Goal: Task Accomplishment & Management: Use online tool/utility

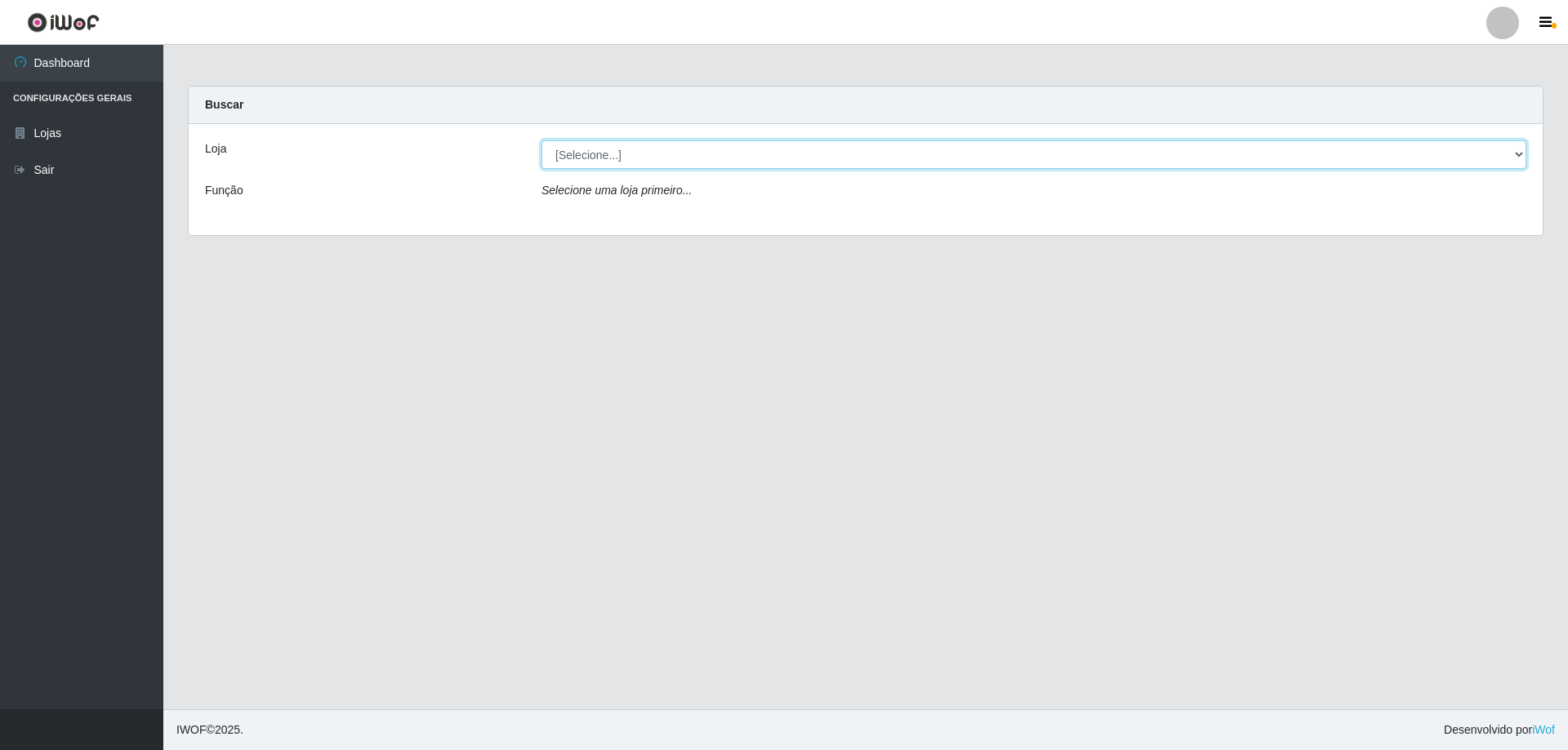
drag, startPoint x: 692, startPoint y: 174, endPoint x: 683, endPoint y: 154, distance: 21.9
click at [683, 154] on select "[Selecione...] SuperShow Bis - Avenida 6 SuperShow [GEOGRAPHIC_DATA]" at bounding box center [1034, 154] width 985 height 28
select select "60"
click at [542, 141] on select "[Selecione...] SuperShow Bis - Avenida 6 SuperShow [GEOGRAPHIC_DATA]" at bounding box center [1034, 154] width 985 height 28
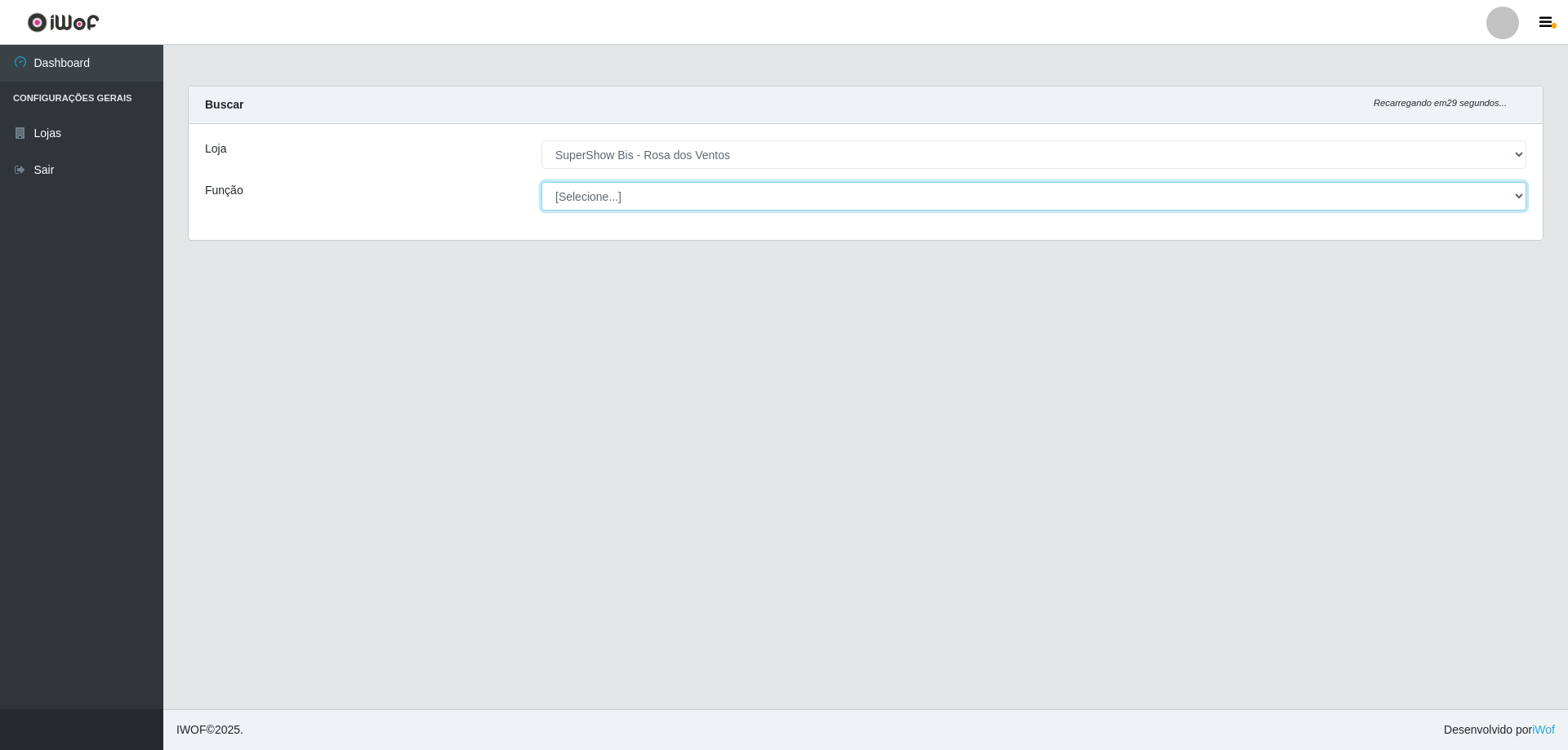
click at [671, 204] on select "[Selecione...] ASG ASG + ASG ++ Auxiliar de Cozinha Balconista de Açougue Balco…" at bounding box center [1034, 196] width 985 height 28
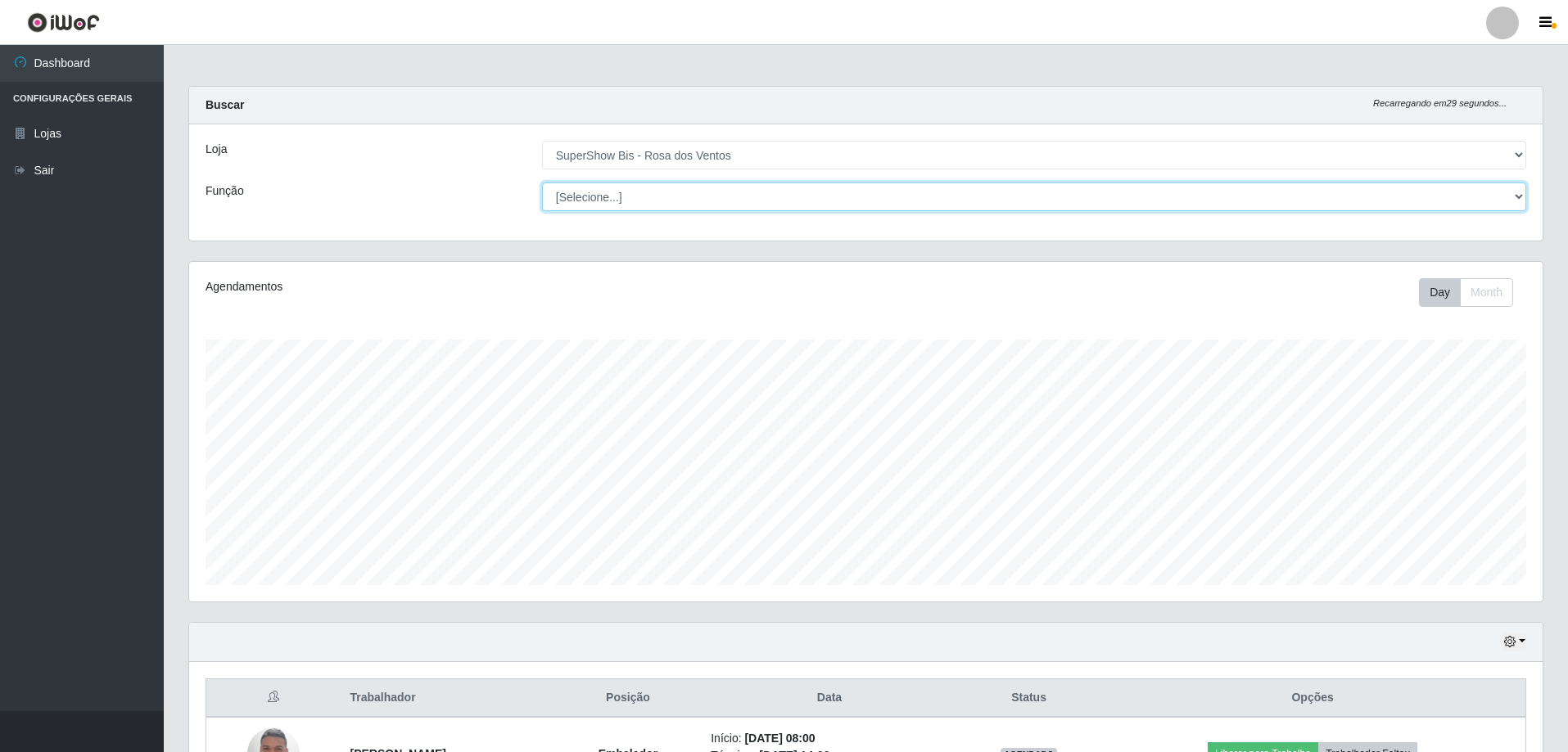
scroll to position [340, 1353]
click at [542, 182] on select "[Selecione...] ASG ASG + ASG ++ Auxiliar de Cozinha Balconista de Açougue Balco…" at bounding box center [1034, 196] width 984 height 29
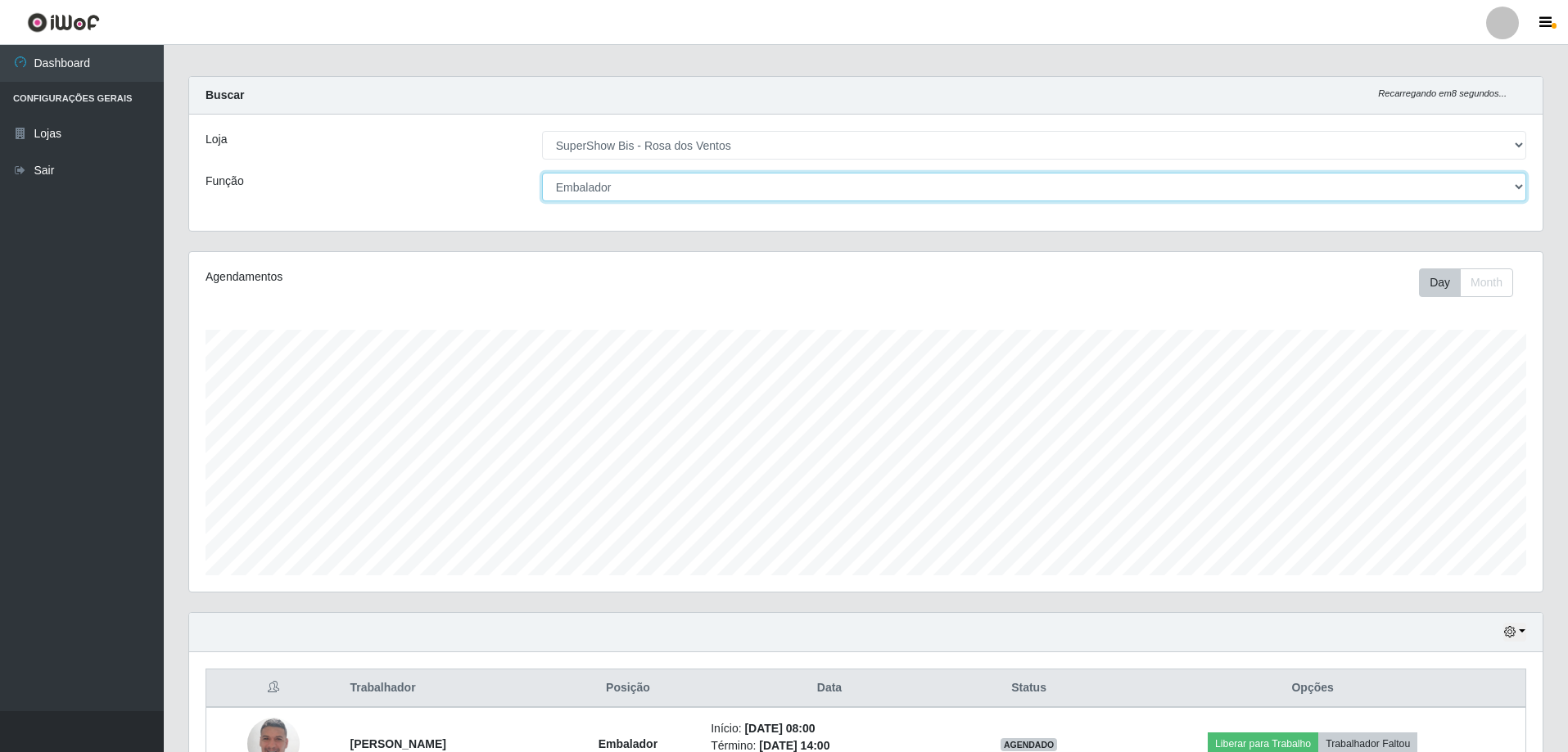
scroll to position [0, 0]
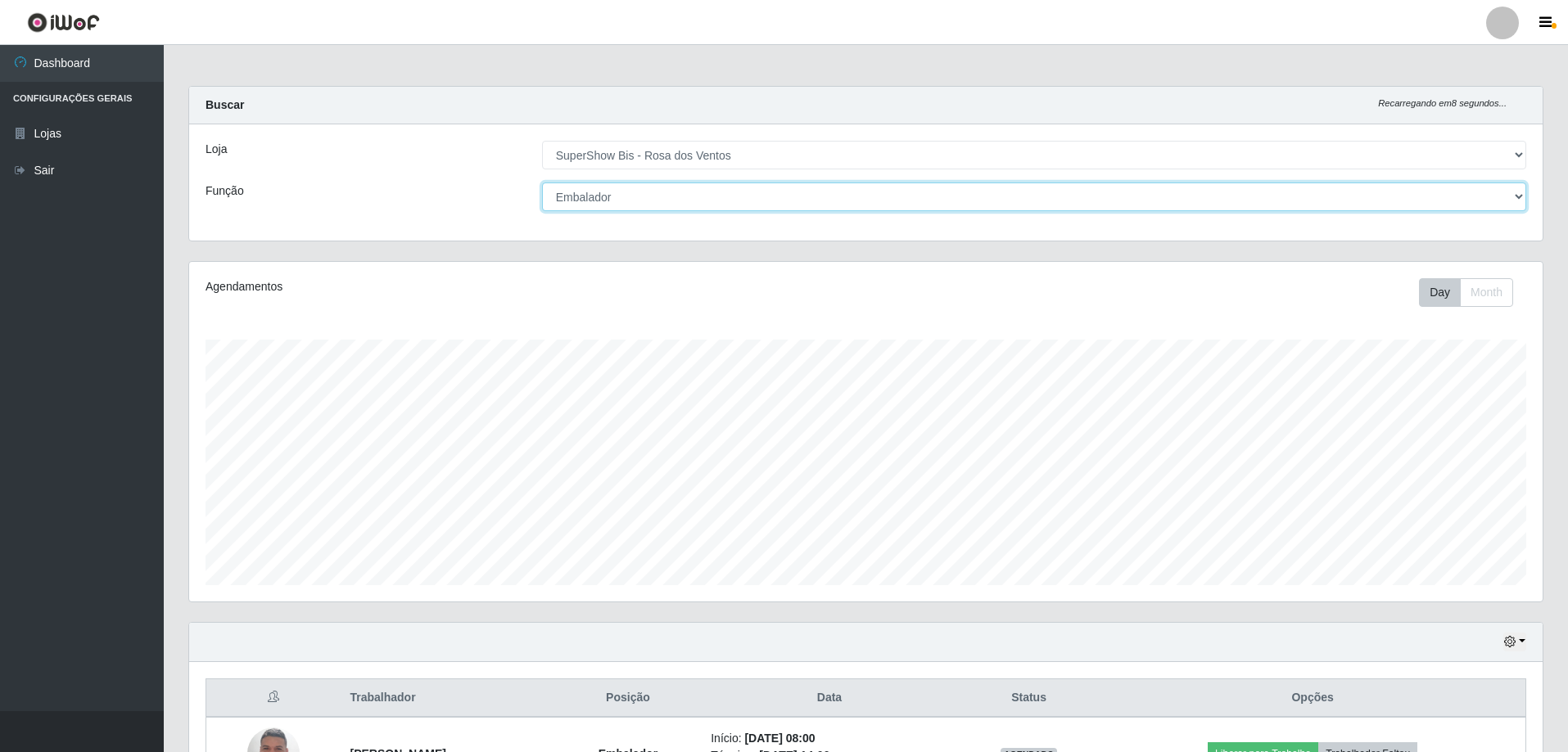
click at [585, 201] on select "[Selecione...] ASG ASG + ASG ++ Auxiliar de Cozinha Balconista de Açougue Balco…" at bounding box center [1034, 196] width 984 height 29
click at [542, 182] on select "[Selecione...] ASG ASG + ASG ++ Auxiliar de Cozinha Balconista de Açougue Balco…" at bounding box center [1034, 196] width 984 height 29
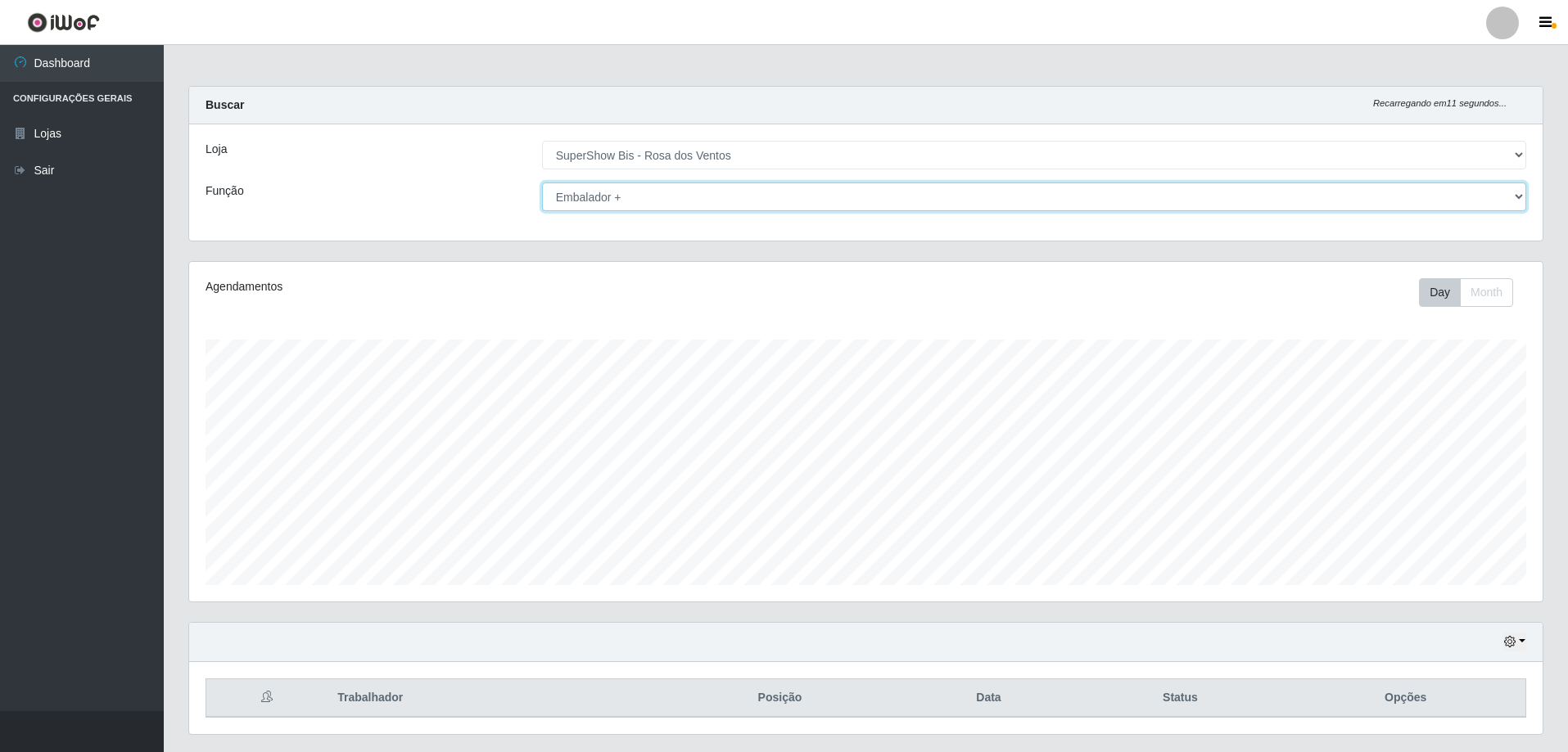
click at [588, 194] on select "[Selecione...] ASG ASG + ASG ++ Auxiliar de Cozinha Balconista de Açougue Balco…" at bounding box center [1034, 196] width 984 height 29
click at [542, 182] on select "[Selecione...] ASG ASG + ASG ++ Auxiliar de Cozinha Balconista de Açougue Balco…" at bounding box center [1034, 196] width 984 height 29
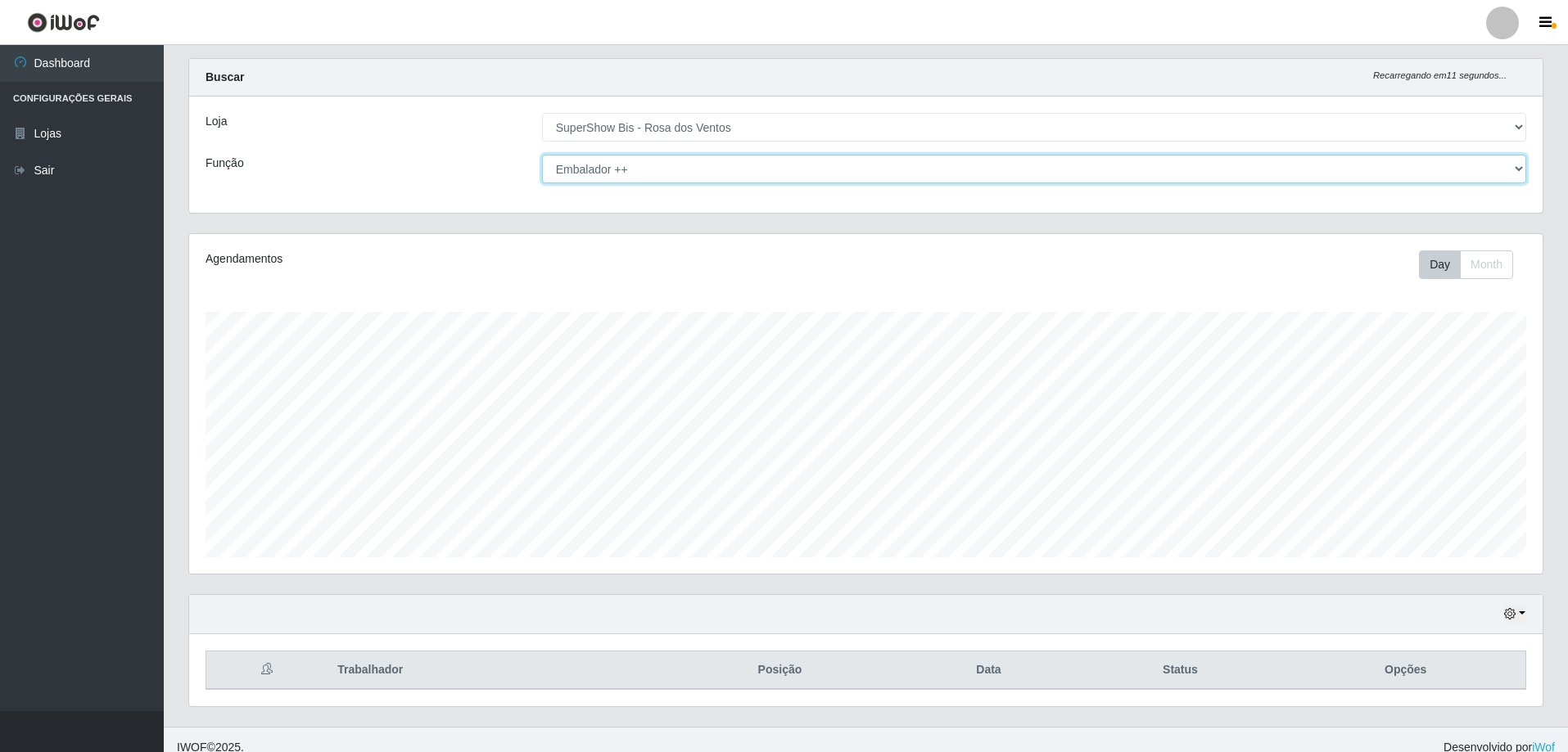
scroll to position [43, 0]
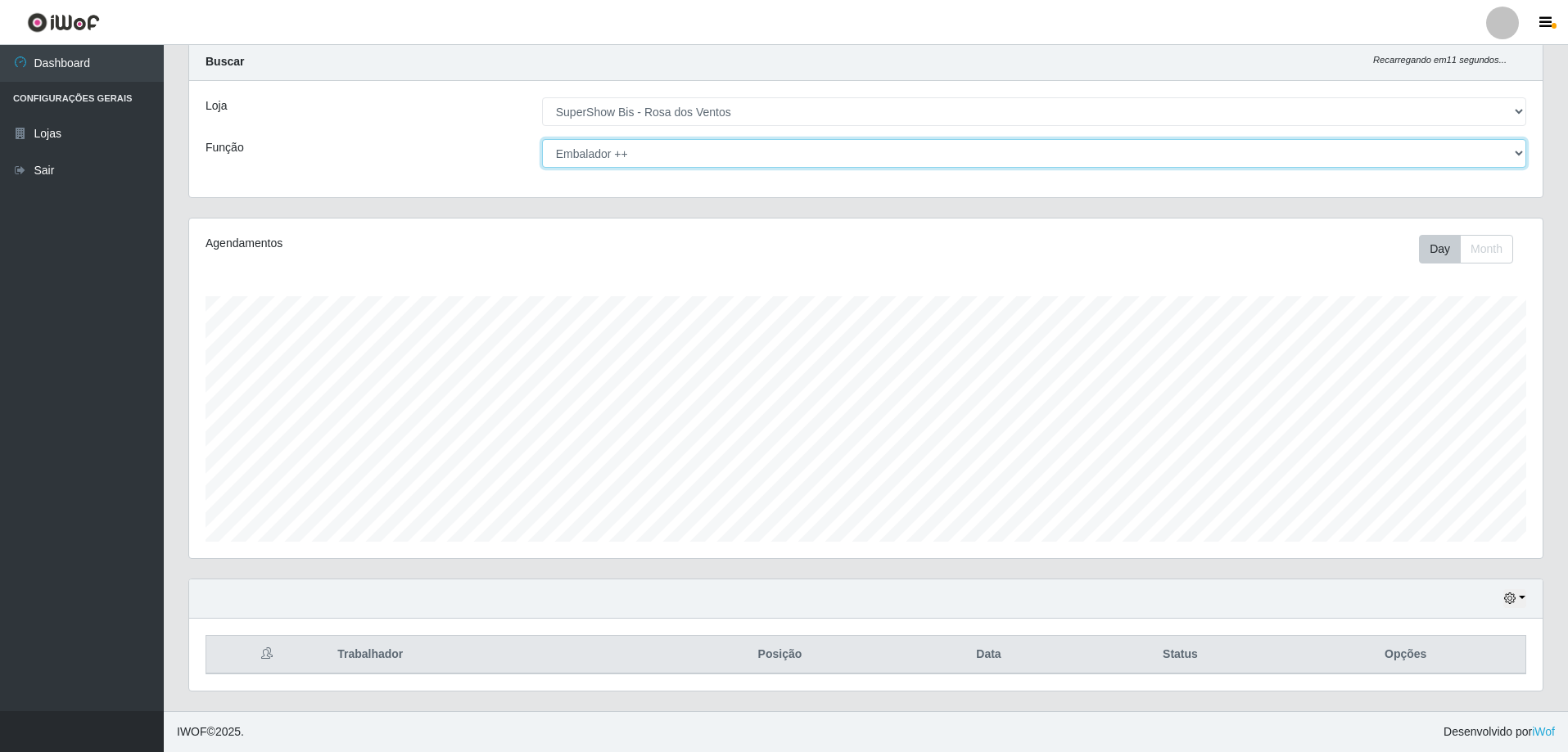
click at [589, 151] on select "[Selecione...] ASG ASG + ASG ++ Auxiliar de Cozinha Balconista de Açougue Balco…" at bounding box center [1034, 153] width 984 height 29
click at [542, 139] on select "[Selecione...] ASG ASG + ASG ++ Auxiliar de Cozinha Balconista de Açougue Balco…" at bounding box center [1034, 153] width 984 height 29
click at [597, 154] on select "[Selecione...] ASG ASG + ASG ++ Auxiliar de Cozinha Balconista de Açougue Balco…" at bounding box center [1034, 153] width 984 height 29
select select "1"
click at [542, 139] on select "[Selecione...] ASG ASG + ASG ++ Auxiliar de Cozinha Balconista de Açougue Balco…" at bounding box center [1034, 153] width 984 height 29
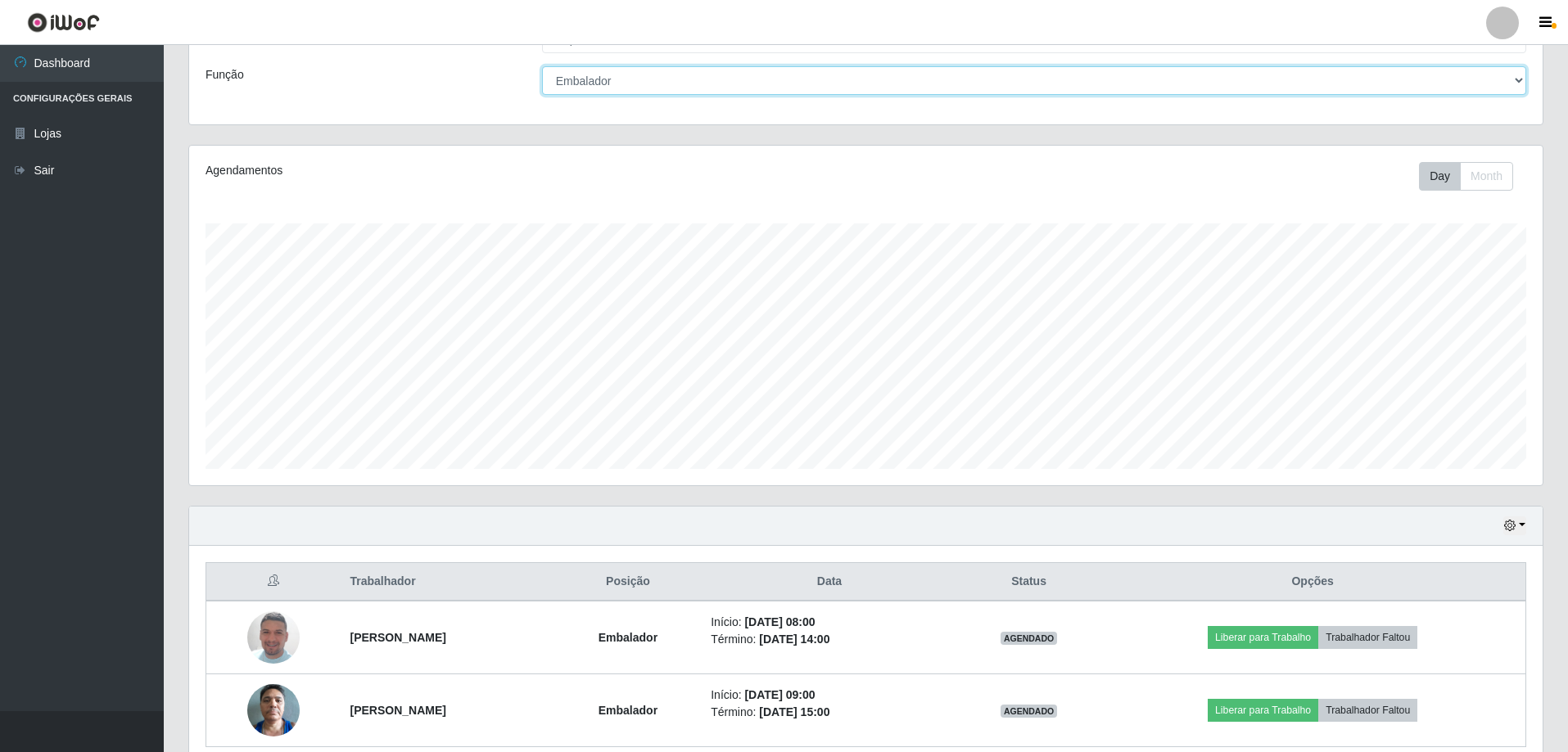
scroll to position [189, 0]
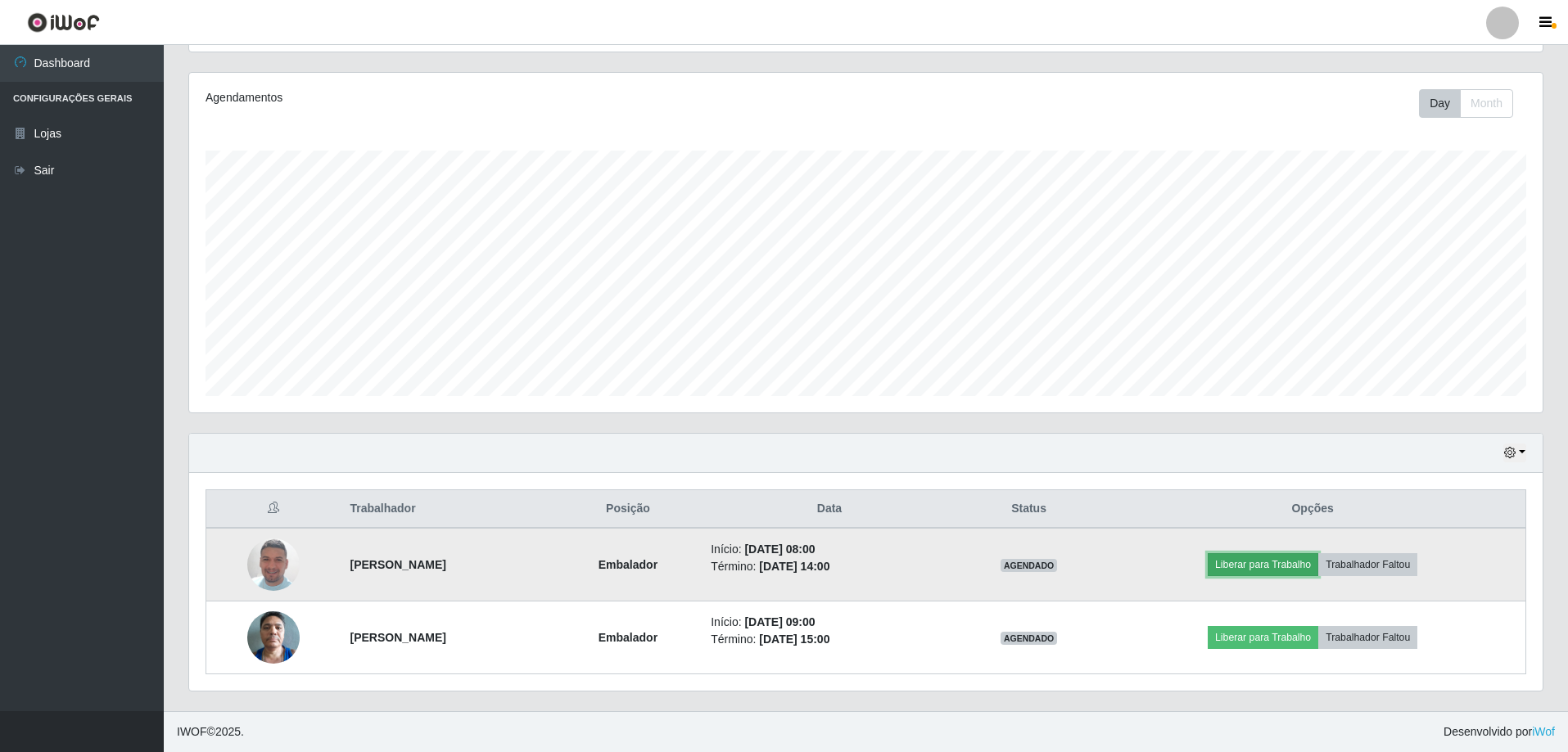
click at [1280, 571] on button "Liberar para Trabalho" at bounding box center [1263, 564] width 111 height 23
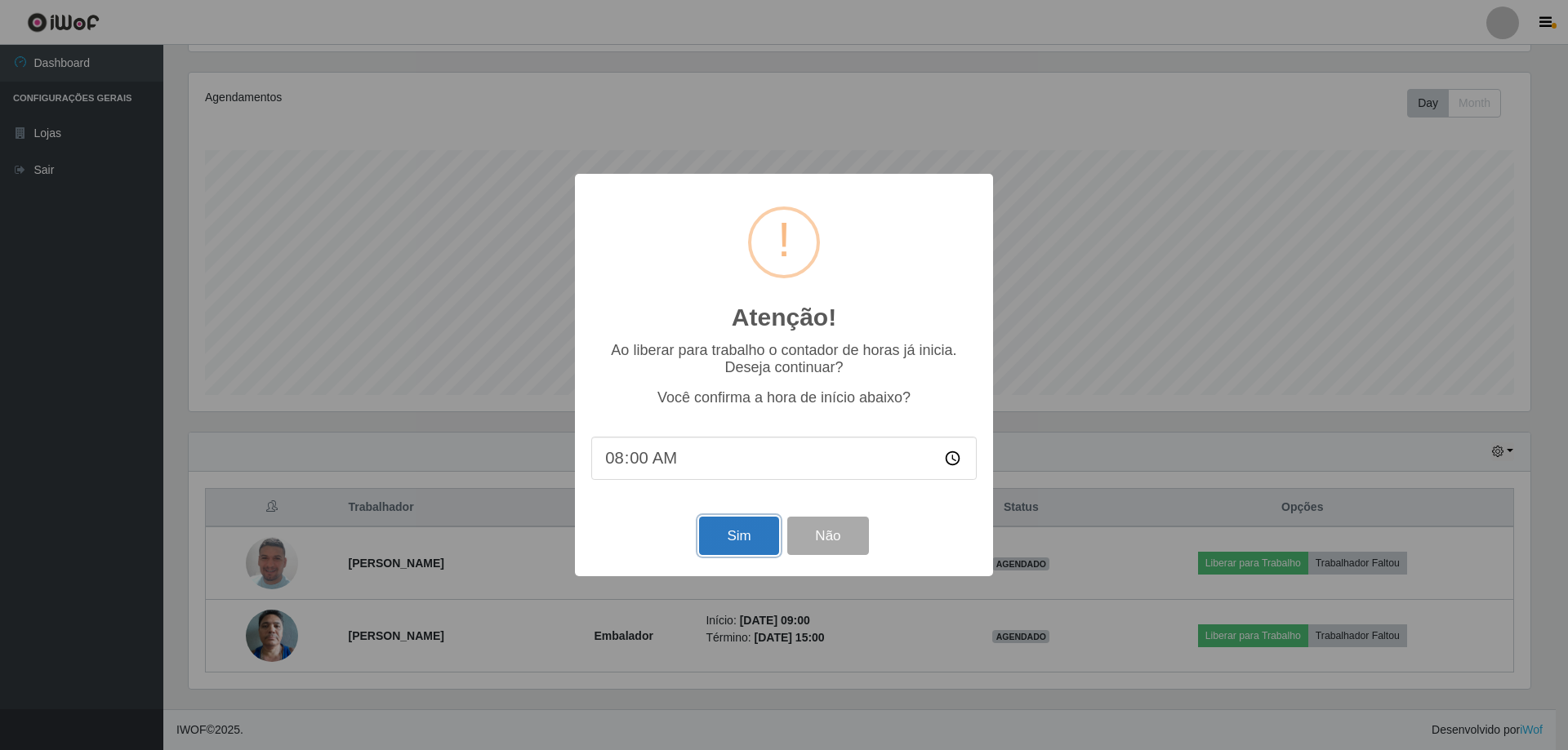
click at [714, 532] on button "Sim" at bounding box center [738, 536] width 79 height 39
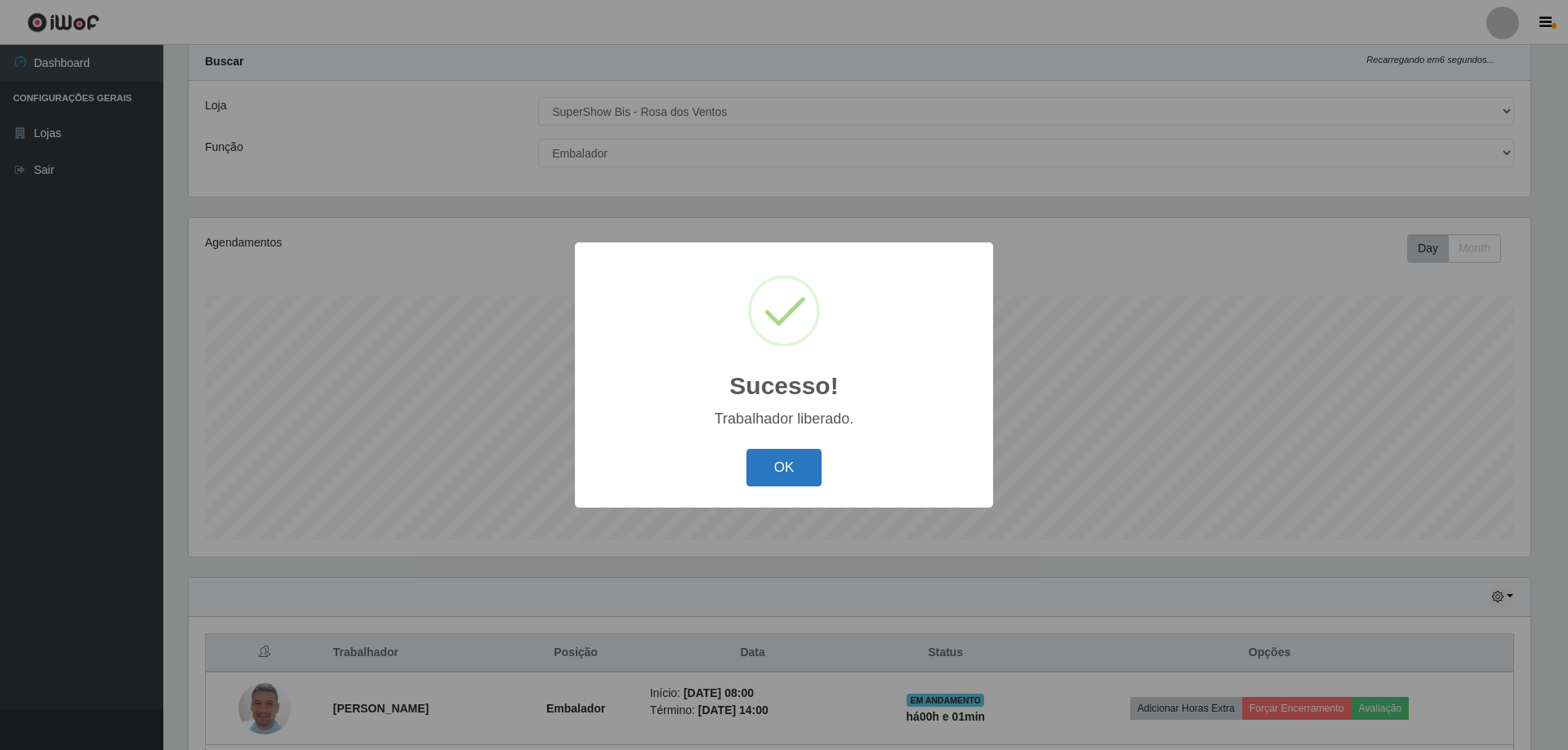
click at [761, 481] on button "OK" at bounding box center [784, 468] width 76 height 39
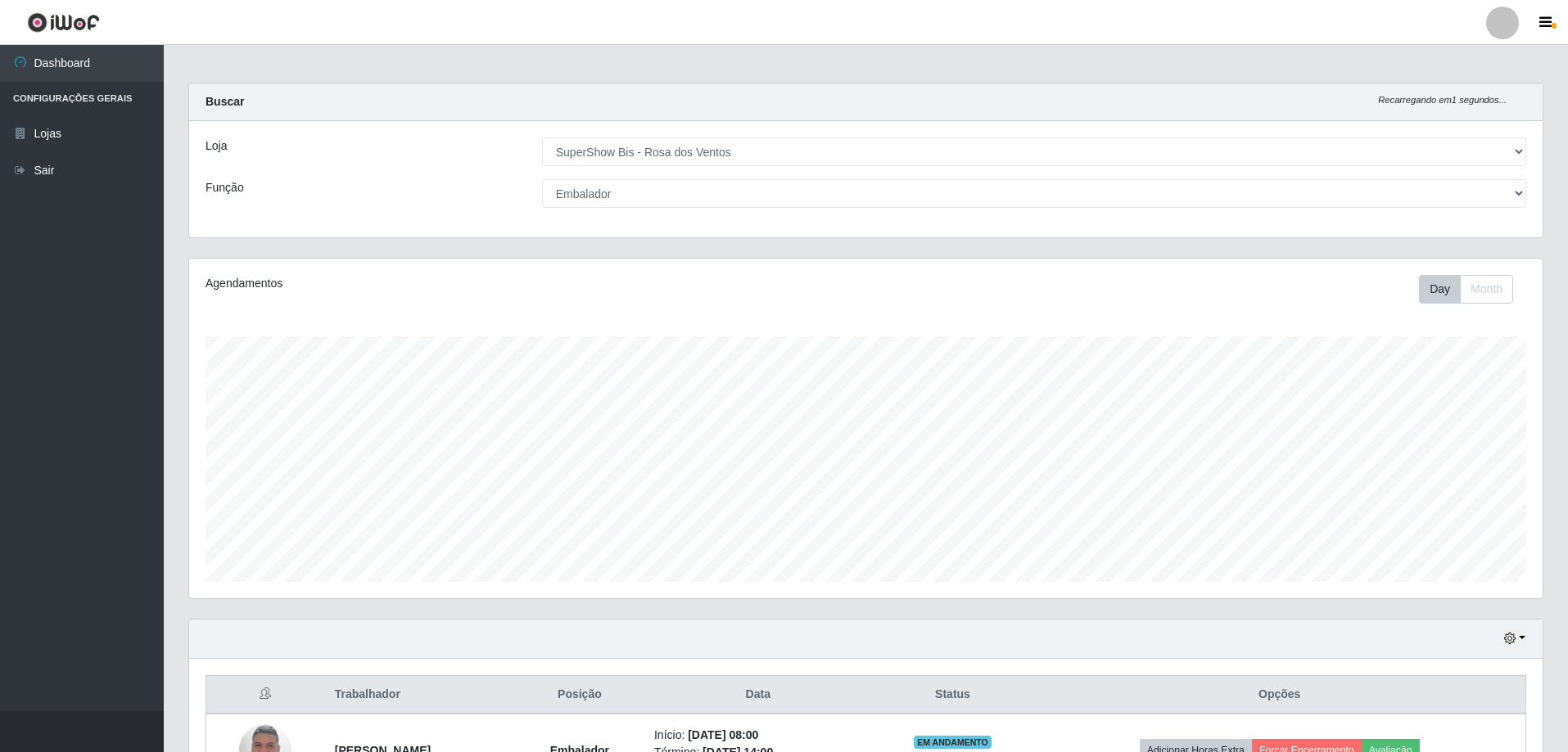
scroll to position [0, 0]
